Goal: Task Accomplishment & Management: Manage account settings

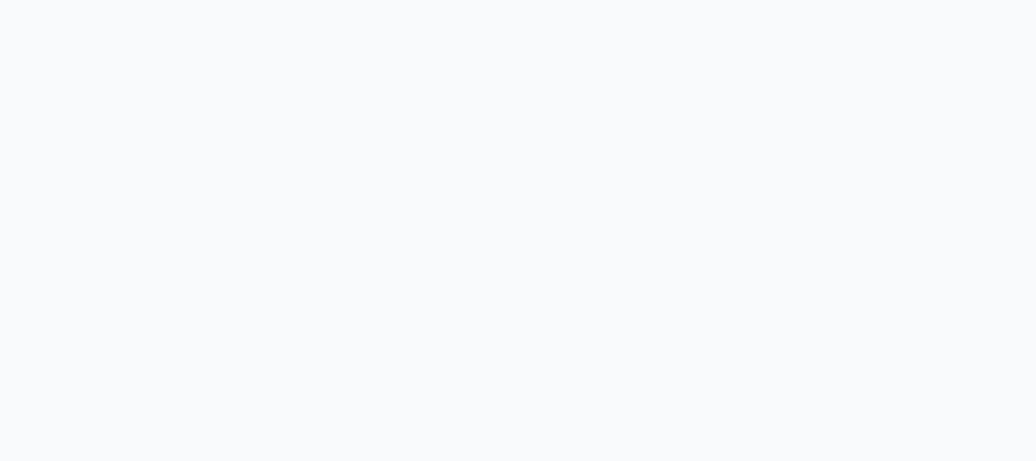
click at [501, 112] on body at bounding box center [518, 230] width 1036 height 461
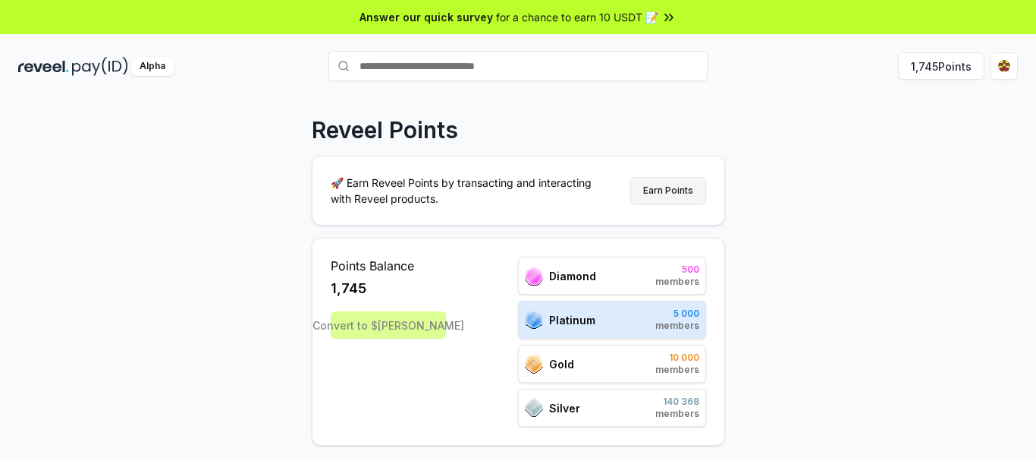
click at [685, 188] on button "Earn Points" at bounding box center [668, 190] width 76 height 27
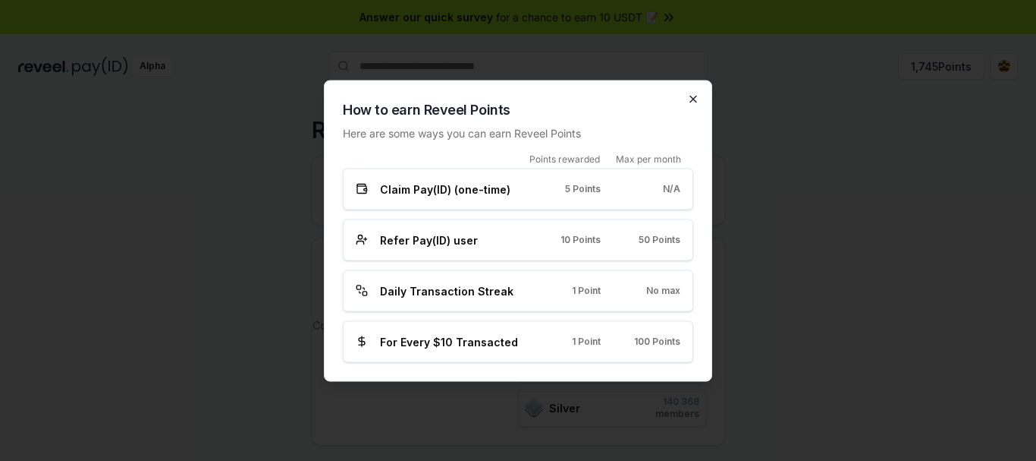
click at [694, 100] on icon "button" at bounding box center [693, 99] width 12 height 12
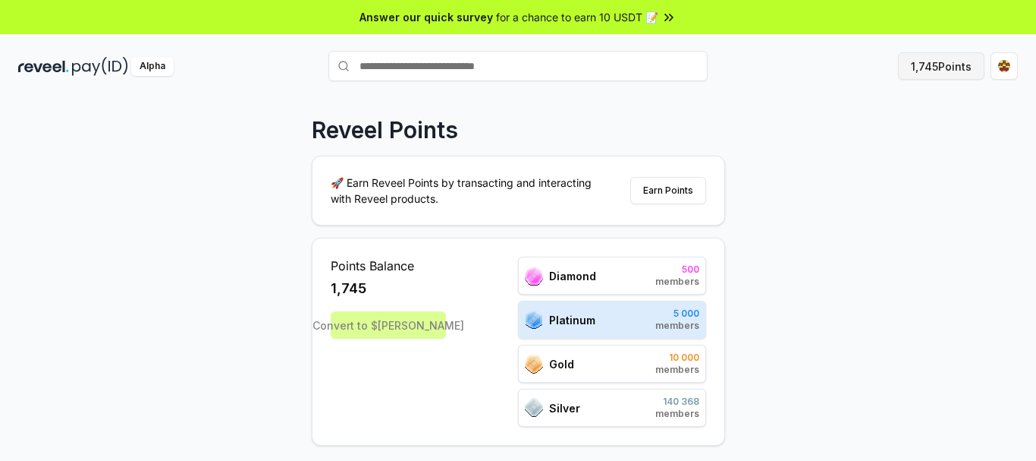
click at [929, 66] on button "1,745 Points" at bounding box center [941, 65] width 86 height 27
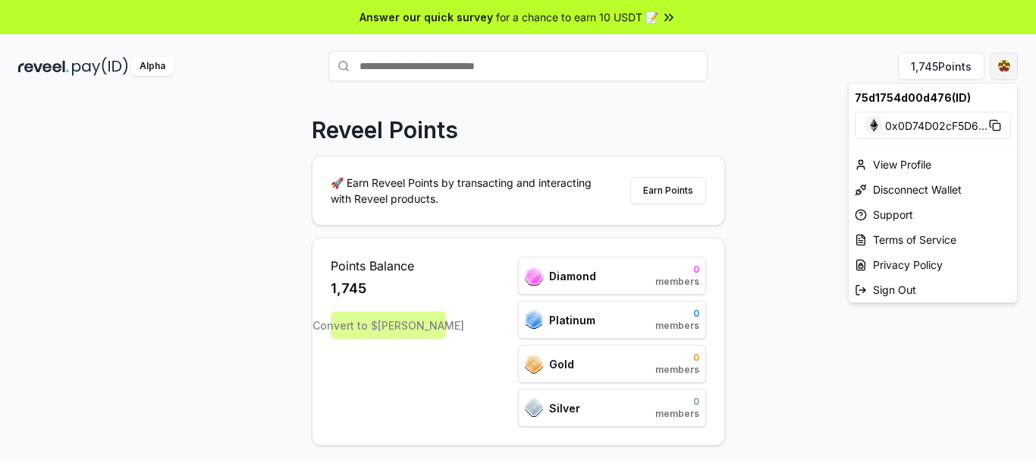
click at [1005, 73] on html "Answer our quick survey for a chance to earn 10 USDT 📝 Alpha 1,745 Points Revee…" at bounding box center [518, 230] width 1036 height 461
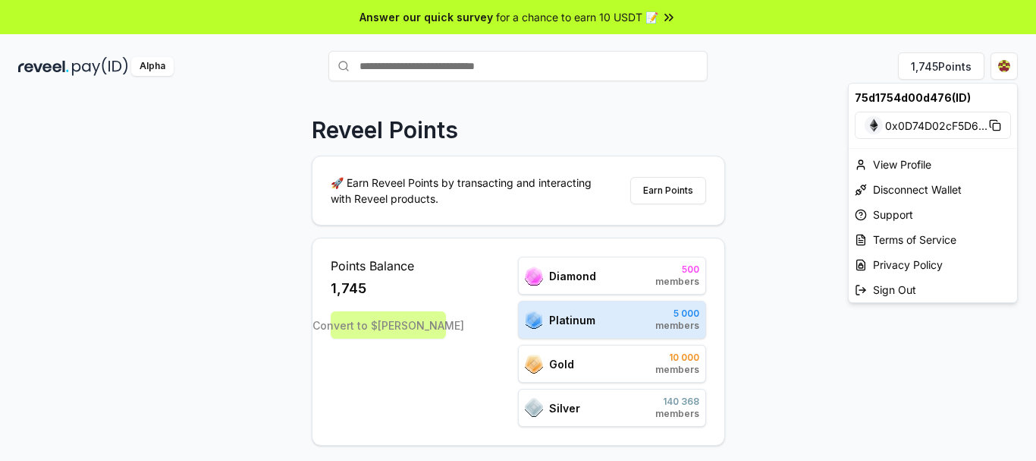
click at [997, 121] on icon at bounding box center [993, 123] width 7 height 7
click at [891, 167] on div "View Profile" at bounding box center [933, 164] width 168 height 25
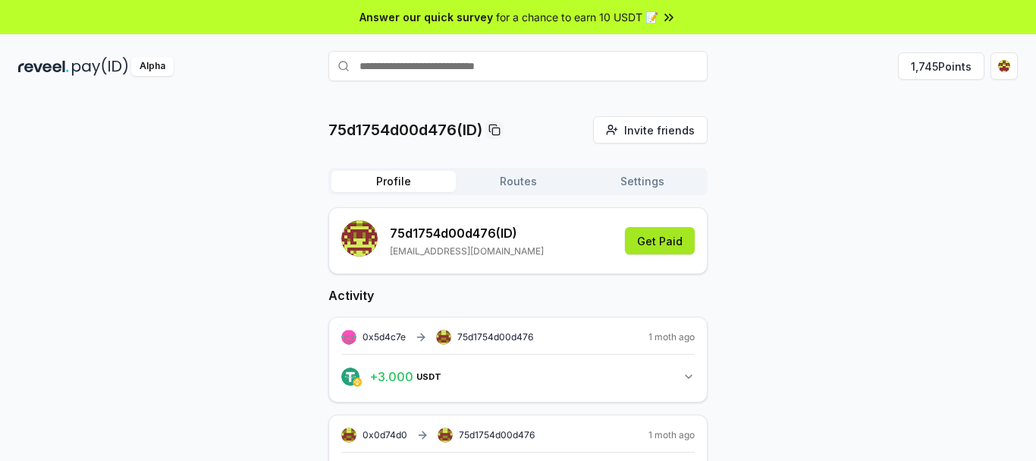
click at [661, 244] on button "Get Paid" at bounding box center [660, 240] width 70 height 27
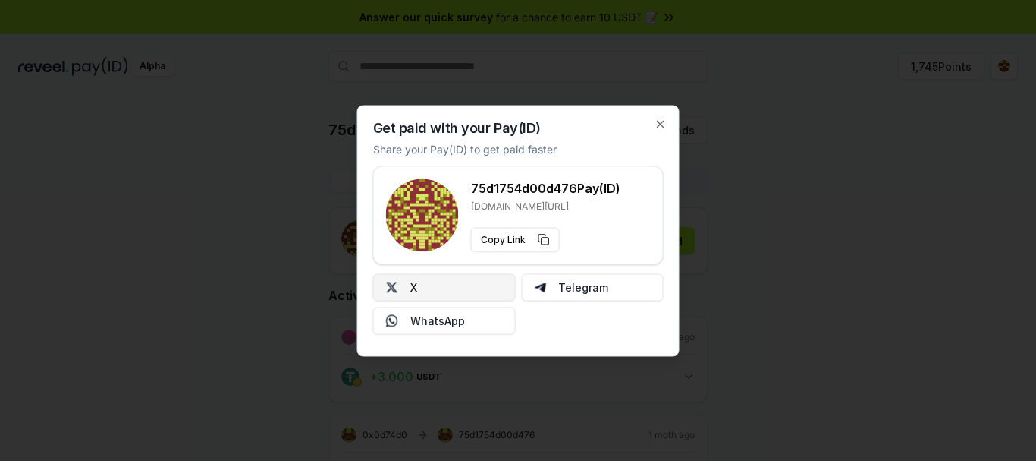
click at [467, 283] on button "X" at bounding box center [444, 286] width 143 height 27
